Goal: Communication & Community: Answer question/provide support

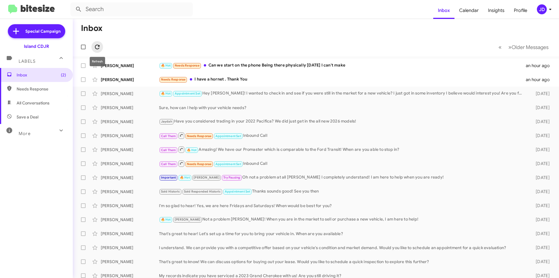
click at [97, 46] on icon at bounding box center [97, 46] width 7 height 7
click at [96, 43] on icon at bounding box center [97, 46] width 7 height 7
click at [96, 45] on icon at bounding box center [97, 47] width 5 height 5
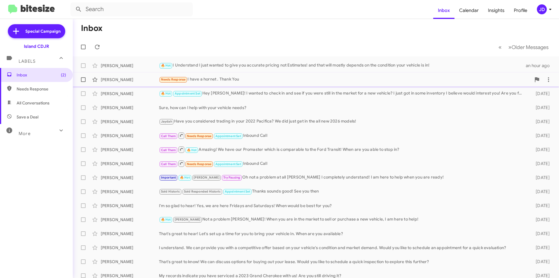
click at [223, 81] on div "Needs Response I have a hornet . Thank You" at bounding box center [345, 79] width 372 height 7
click at [346, 77] on div "Needs Response I have a hornet . Thank You" at bounding box center [345, 79] width 372 height 7
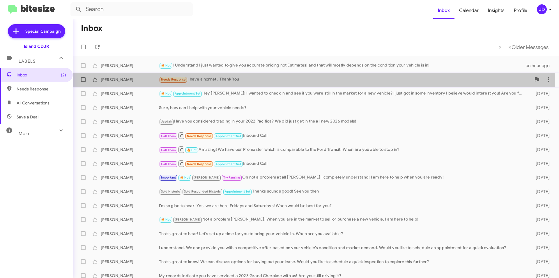
click at [294, 82] on div "Needs Response I have a hornet . Thank You" at bounding box center [345, 79] width 372 height 7
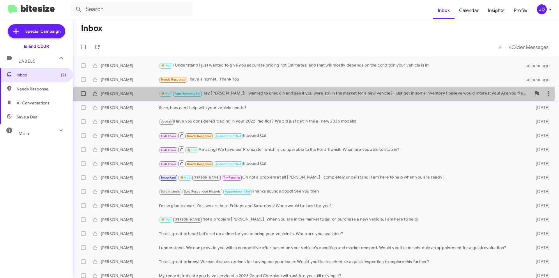
click at [154, 94] on div "[PERSON_NAME]" at bounding box center [130, 94] width 58 height 6
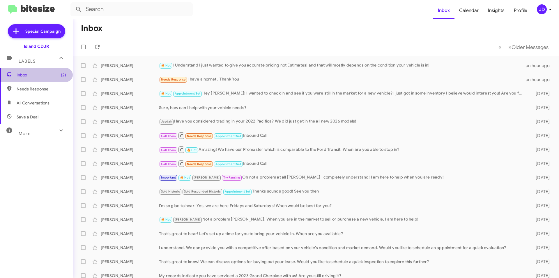
click at [48, 71] on span "Inbox (2)" at bounding box center [36, 75] width 73 height 14
click at [96, 48] on icon at bounding box center [97, 46] width 7 height 7
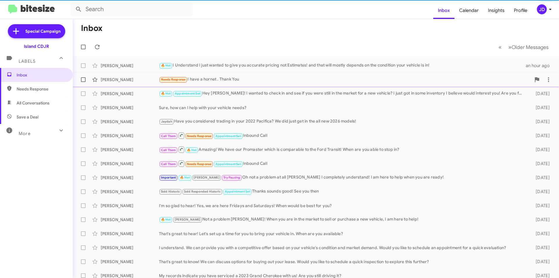
click at [138, 84] on div "Esmina Redzovic Needs Response I have a hornet . Thank You an hour ago" at bounding box center [315, 80] width 477 height 12
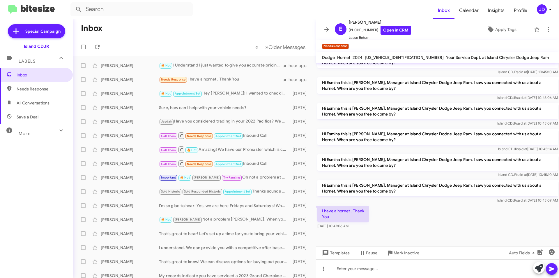
scroll to position [121, 0]
click at [404, 264] on div at bounding box center [437, 268] width 243 height 19
click at [394, 32] on link "Open in CRM" at bounding box center [396, 30] width 31 height 9
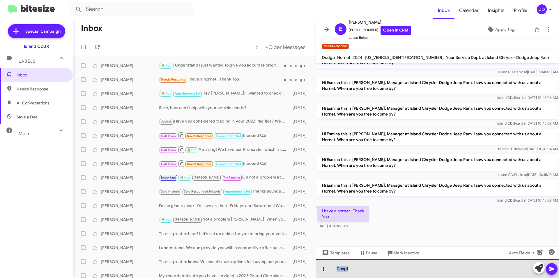
drag, startPoint x: 353, startPoint y: 270, endPoint x: 324, endPoint y: 267, distance: 29.3
click at [324, 267] on div "Congf" at bounding box center [437, 268] width 243 height 19
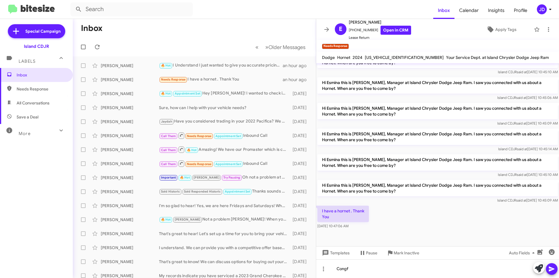
click at [368, 223] on div "Sep 15, 2025, 10:47:06 AM" at bounding box center [344, 226] width 52 height 6
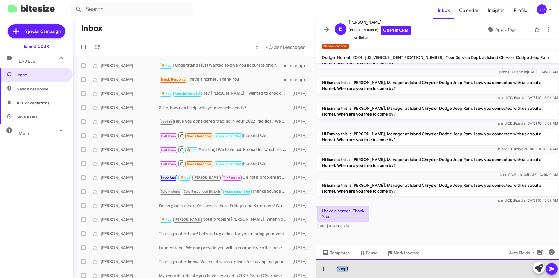
drag, startPoint x: 368, startPoint y: 269, endPoint x: 322, endPoint y: 263, distance: 46.2
click at [326, 262] on div "Congf" at bounding box center [437, 268] width 243 height 19
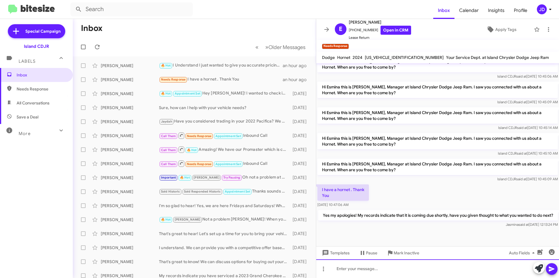
scroll to position [148, 0]
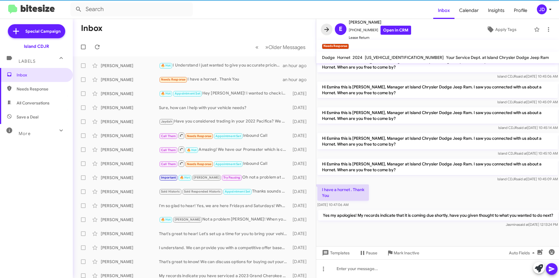
click at [327, 30] on icon at bounding box center [326, 29] width 7 height 7
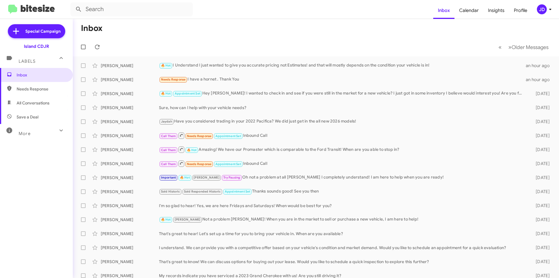
click at [95, 53] on mat-toolbar-row "« Previous » Next Older Messages" at bounding box center [316, 47] width 487 height 19
click at [95, 52] on button at bounding box center [97, 47] width 12 height 12
click at [228, 113] on span "Wei Wu Sure, how can I help with your vehicle needs? 4 days ago" at bounding box center [316, 108] width 487 height 14
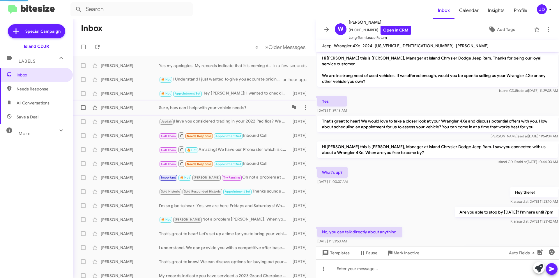
scroll to position [26, 0]
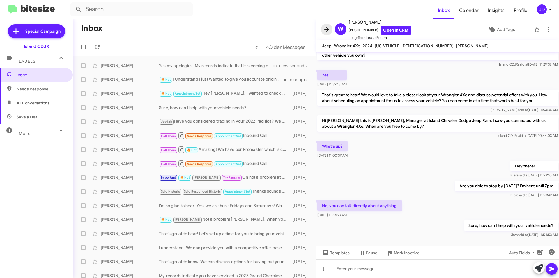
click at [327, 29] on icon at bounding box center [326, 29] width 7 height 7
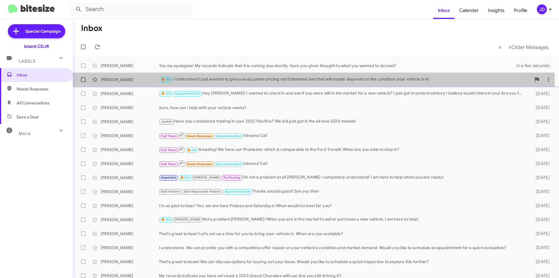
click at [240, 81] on div "🔥 Hot I Understand I just wanted to give you accurate pricing not Estimates! an…" at bounding box center [345, 79] width 372 height 7
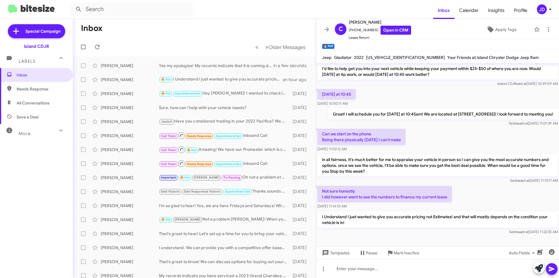
scroll to position [24, 0]
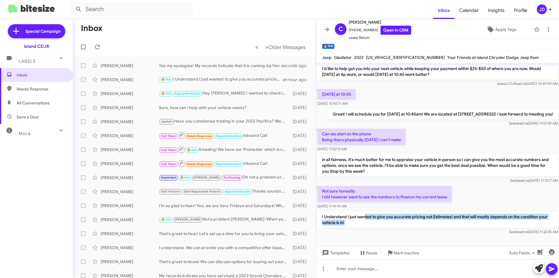
drag, startPoint x: 365, startPoint y: 217, endPoint x: 397, endPoint y: 221, distance: 32.1
click at [397, 221] on p "I Understand I just wanted to give you accurate pricing not Estimates! and that…" at bounding box center [438, 219] width 241 height 16
drag, startPoint x: 397, startPoint y: 221, endPoint x: 392, endPoint y: 212, distance: 10.6
click at [392, 212] on p "I Understand I just wanted to give you accurate pricing not Estimates! and that…" at bounding box center [438, 219] width 241 height 16
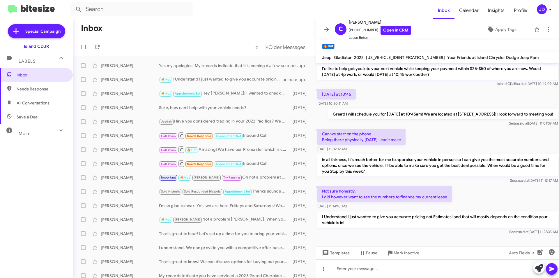
click at [387, 207] on div "Sep 15, 2025, 11:14:10 AM" at bounding box center [385, 206] width 135 height 6
drag, startPoint x: 387, startPoint y: 207, endPoint x: 389, endPoint y: 221, distance: 14.1
click at [389, 221] on div "Hi Christopher this is Alicia Alonso, Manager at Island Chrysler Dodge Jeep Ram…" at bounding box center [437, 140] width 243 height 191
click at [389, 221] on p "I Understand I just wanted to give you accurate pricing not Estimates! and that…" at bounding box center [438, 219] width 241 height 16
click at [326, 35] on button at bounding box center [327, 30] width 12 height 12
